Goal: Task Accomplishment & Management: Use online tool/utility

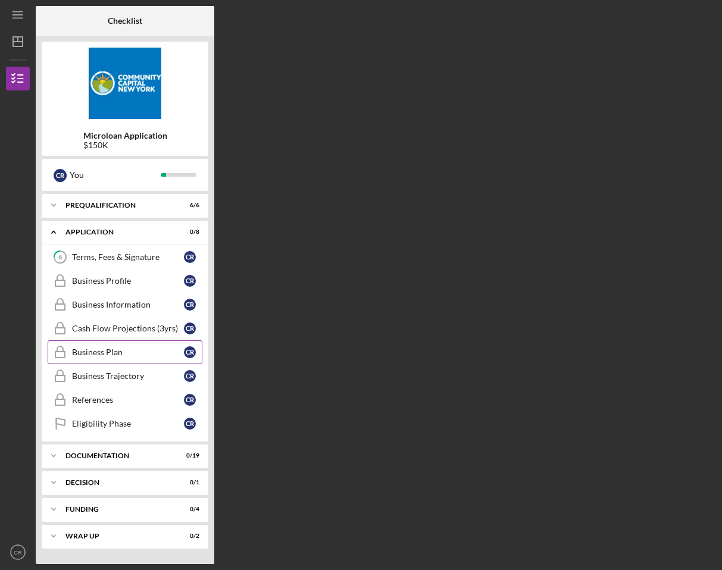
click at [130, 356] on div "Business Plan" at bounding box center [128, 353] width 112 height 10
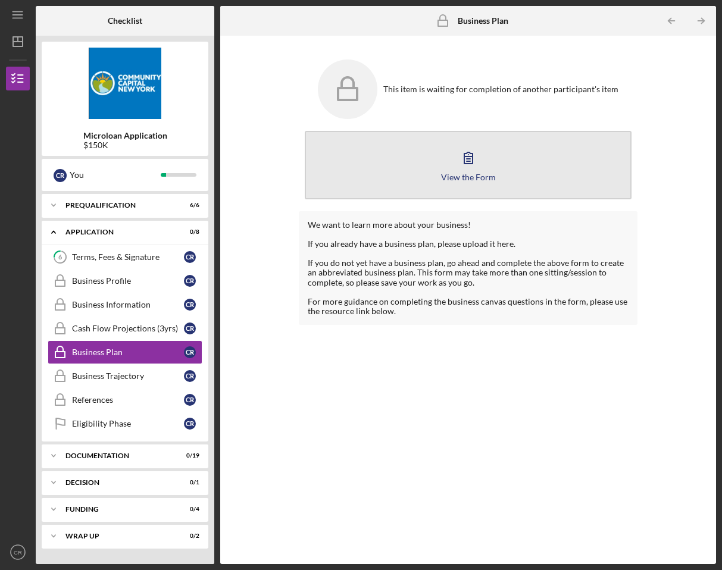
click at [455, 170] on icon "button" at bounding box center [469, 158] width 30 height 30
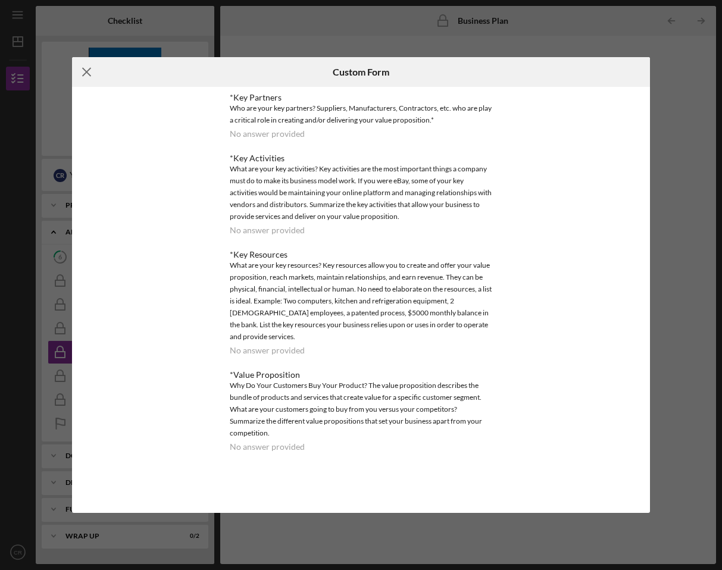
click at [80, 73] on icon "Icon/Menu Close" at bounding box center [87, 72] width 30 height 30
